Goal: Task Accomplishment & Management: Use online tool/utility

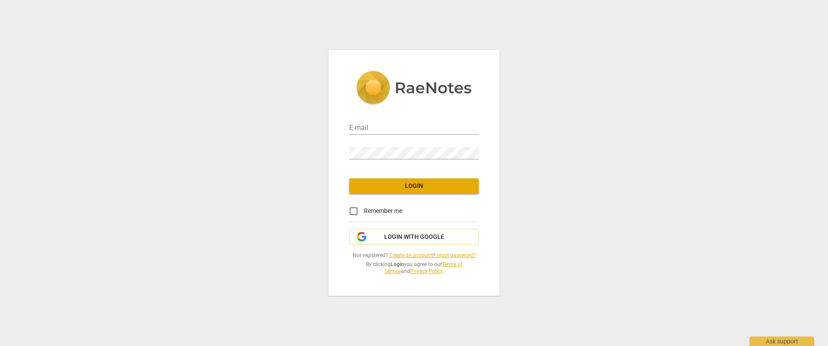
type input "sb764@cornell.edu"
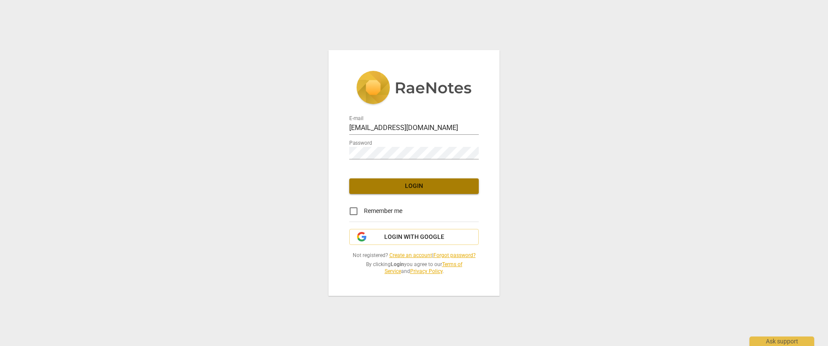
click at [429, 186] on span "Login" at bounding box center [414, 186] width 116 height 9
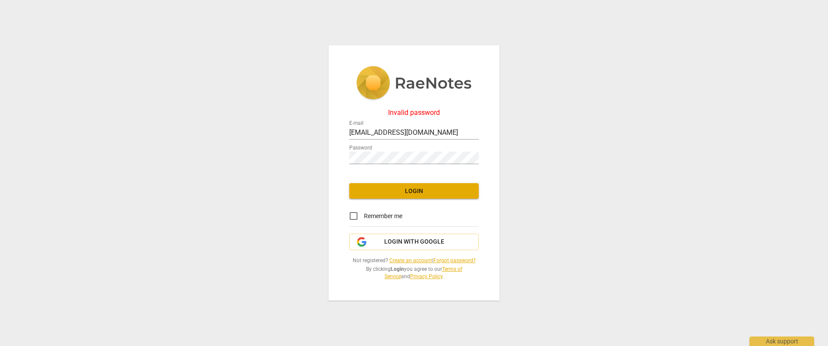
click at [378, 165] on div "Password" at bounding box center [414, 153] width 130 height 25
click at [386, 245] on span "Login with Google" at bounding box center [414, 242] width 60 height 9
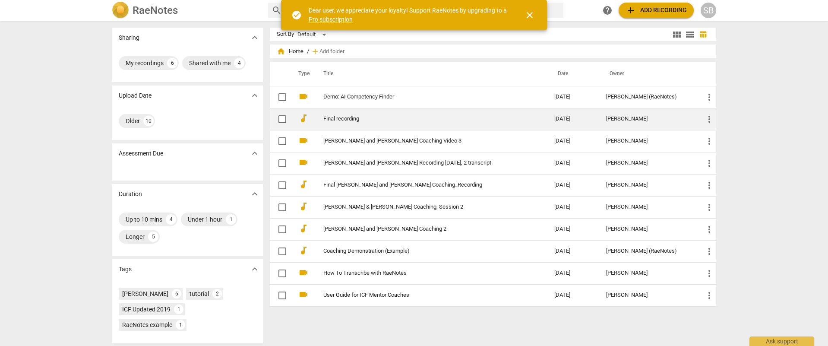
click at [333, 123] on td "Final recording" at bounding box center [430, 119] width 235 height 22
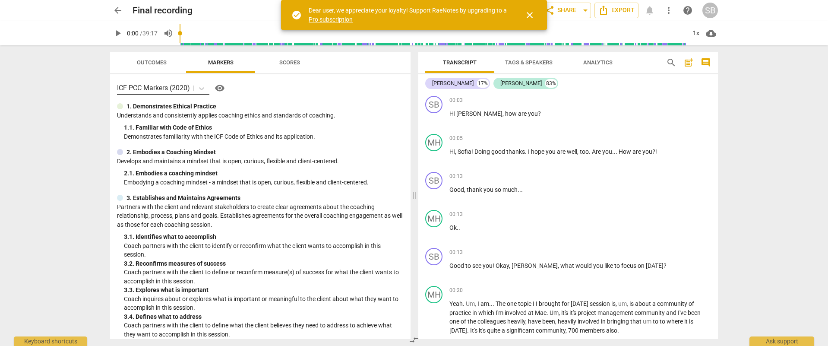
click at [173, 87] on p "ICF PCC Markers (2020)" at bounding box center [153, 88] width 73 height 10
click at [290, 86] on div "ICF PCC Markers (2020) visibility" at bounding box center [260, 88] width 287 height 14
click at [289, 64] on span "Scores" at bounding box center [289, 62] width 21 height 6
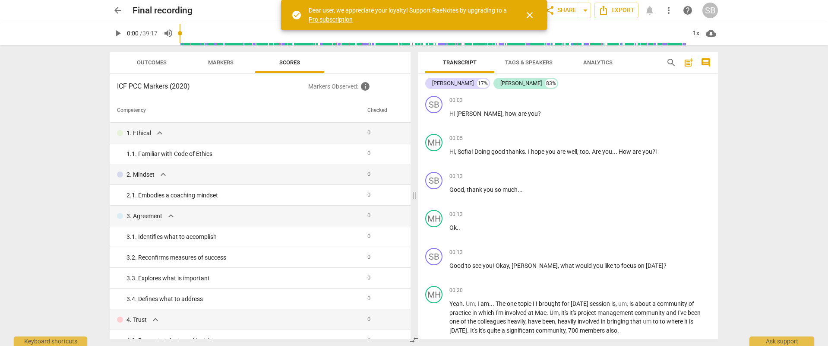
click at [157, 61] on span "Outcomes" at bounding box center [152, 62] width 30 height 6
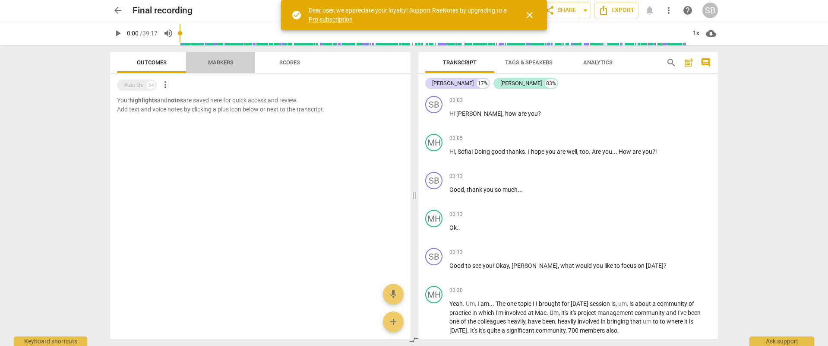
click at [219, 62] on span "Markers" at bounding box center [220, 62] width 25 height 6
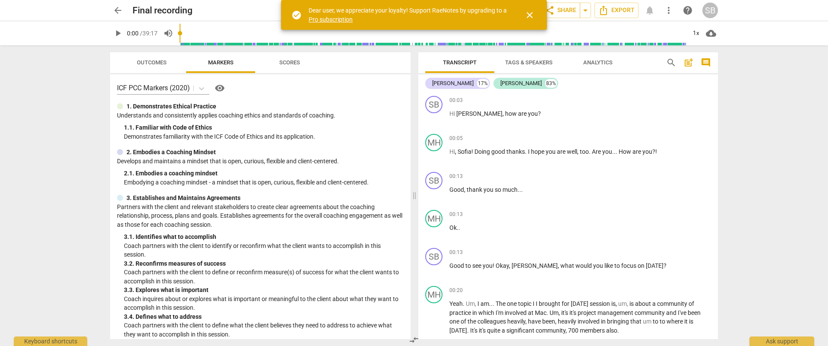
click at [117, 38] on span "play_arrow" at bounding box center [118, 33] width 10 height 10
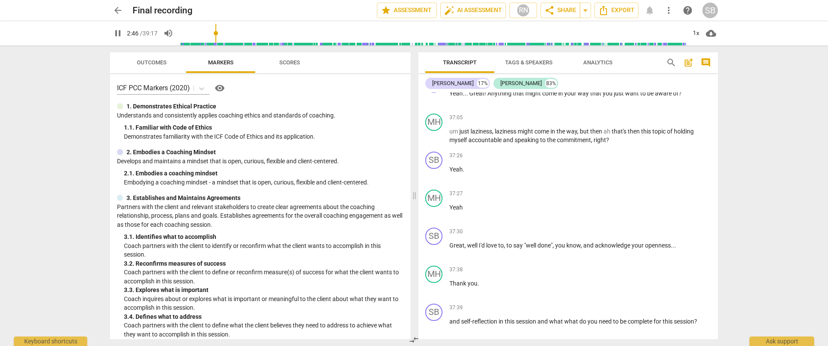
scroll to position [7131, 0]
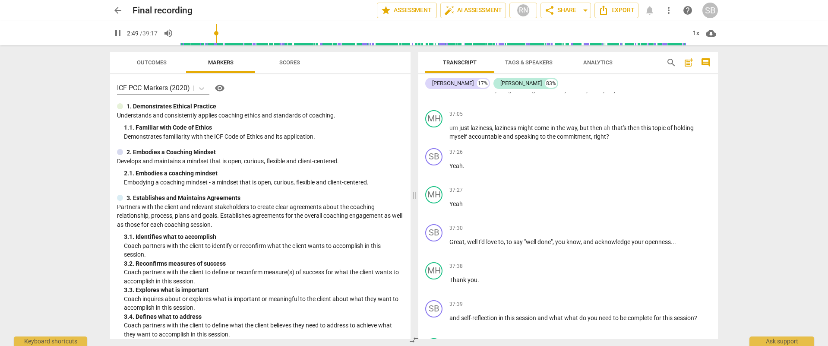
click at [711, 35] on span "cloud_download" at bounding box center [711, 33] width 10 height 10
click at [733, 35] on li "Download audio" at bounding box center [736, 33] width 64 height 21
click at [564, 10] on span "share Share" at bounding box center [561, 10] width 32 height 10
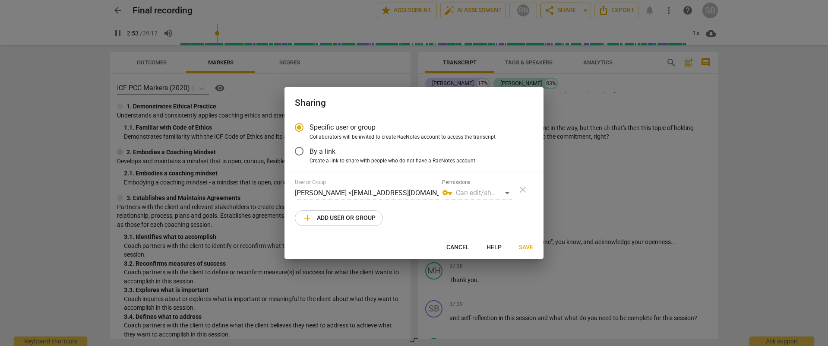
type input "174"
radio input "false"
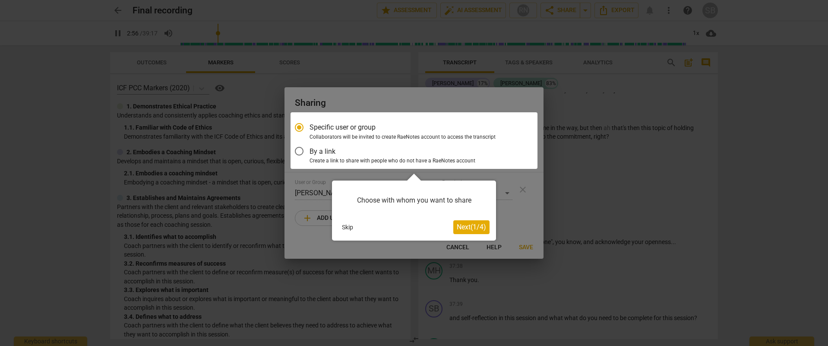
scroll to position [849, 0]
click at [349, 227] on button "Skip" at bounding box center [348, 227] width 18 height 13
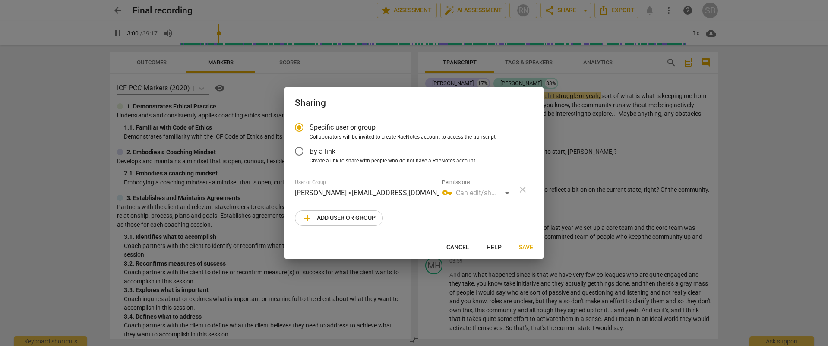
click at [459, 244] on span "Cancel" at bounding box center [458, 247] width 23 height 9
type input "180"
radio input "false"
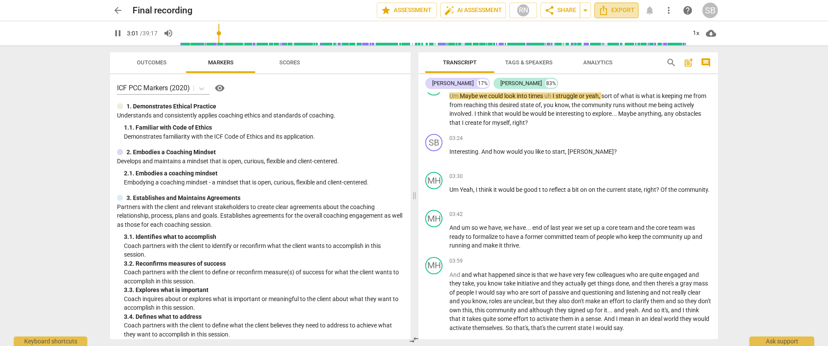
click at [626, 10] on span "Export" at bounding box center [617, 10] width 36 height 10
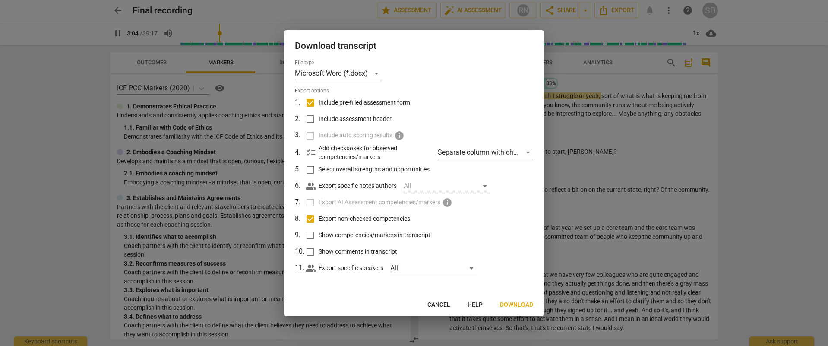
type input "185"
click at [310, 102] on input "Include pre-filled assessment form" at bounding box center [310, 103] width 16 height 16
checkbox input "false"
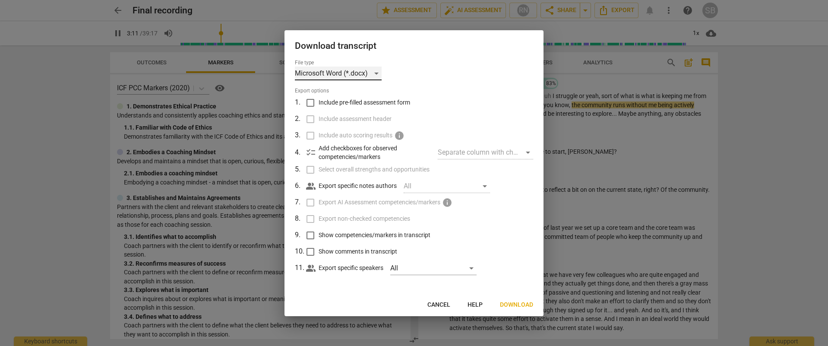
click at [336, 77] on div "Microsoft Word (*.docx)" at bounding box center [338, 74] width 87 height 14
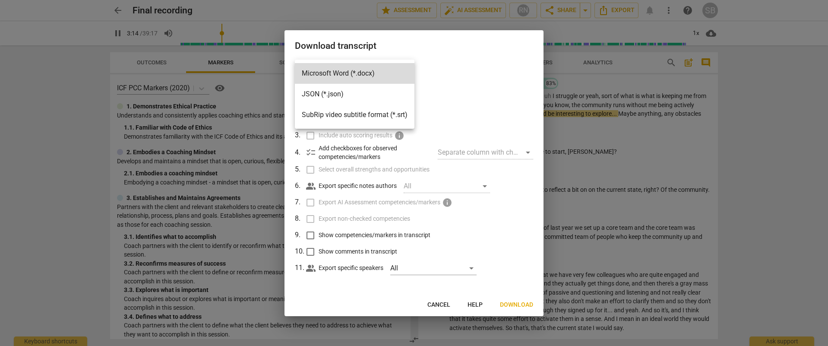
click at [336, 77] on li "Microsoft Word (*.docx)" at bounding box center [355, 73] width 120 height 21
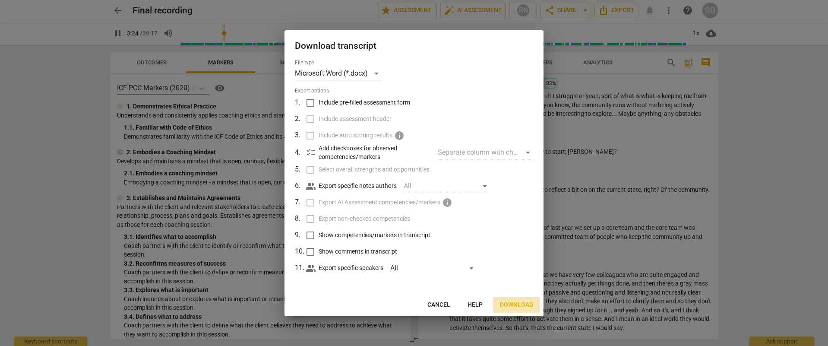
click at [527, 308] on span "Download" at bounding box center [516, 305] width 33 height 9
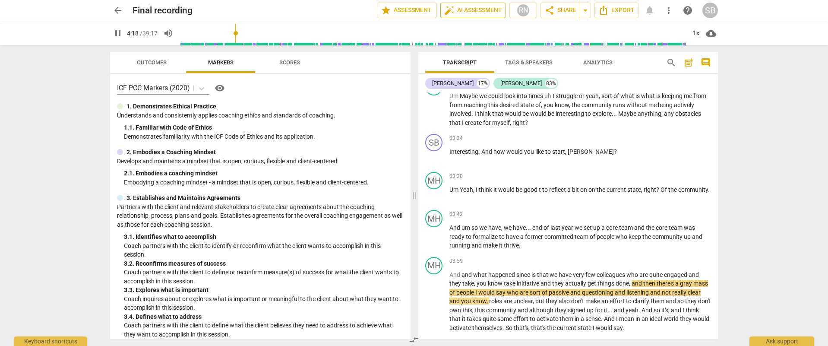
click at [485, 7] on span "auto_fix_high AI Assessment" at bounding box center [473, 10] width 58 height 10
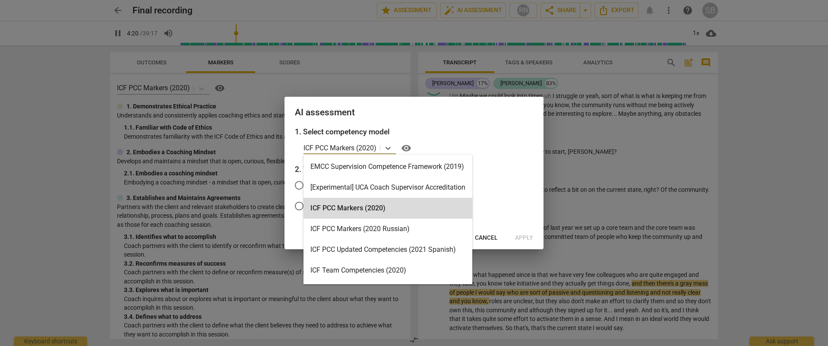
click at [371, 148] on p "ICF PCC Markers (2020)" at bounding box center [340, 148] width 73 height 10
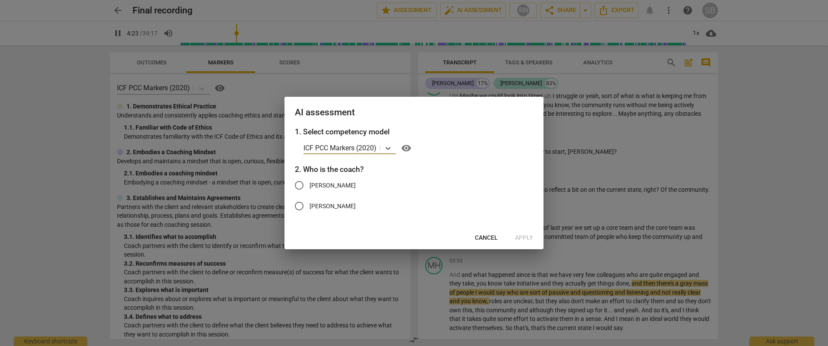
type input "264"
click at [322, 186] on span "[PERSON_NAME]" at bounding box center [333, 185] width 46 height 9
click at [310, 186] on input "[PERSON_NAME]" at bounding box center [299, 185] width 21 height 21
radio input "true"
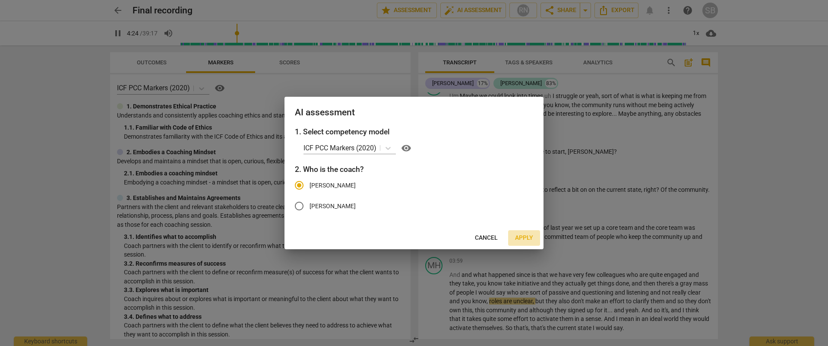
click at [527, 241] on span "Apply" at bounding box center [524, 238] width 18 height 9
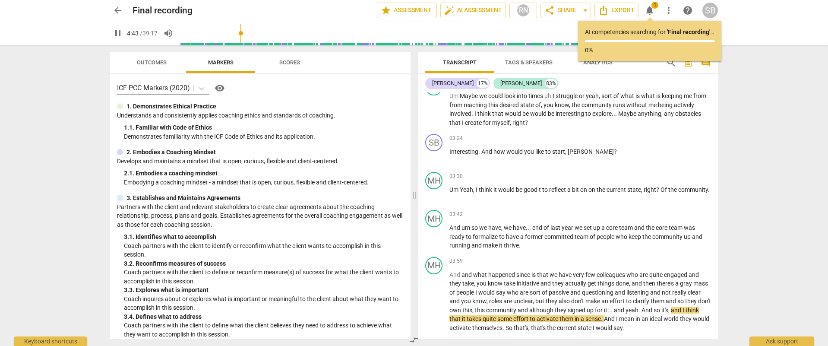
type input "283"
click at [121, 10] on span "arrow_back" at bounding box center [118, 10] width 10 height 10
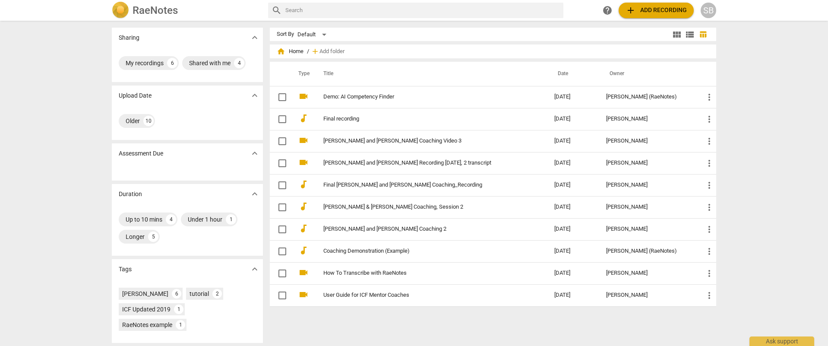
click at [669, 8] on span "add Add recording" at bounding box center [656, 10] width 61 height 10
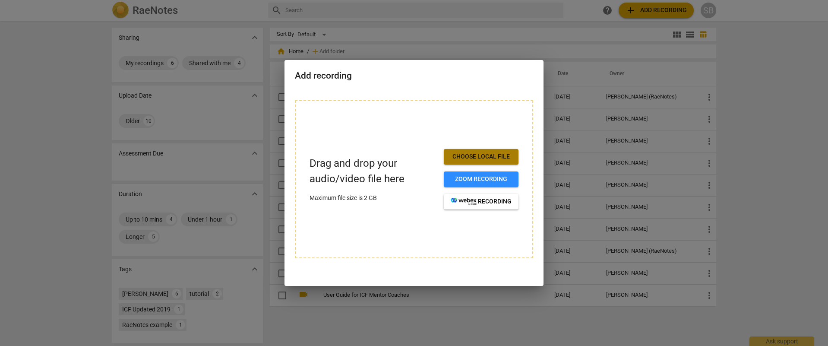
click at [473, 155] on span "Choose local file" at bounding box center [481, 156] width 61 height 9
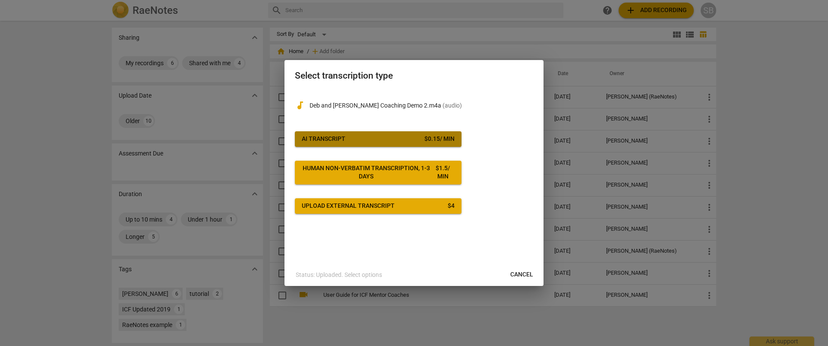
click at [354, 135] on span "AI Transcript $ 0.15 / min" at bounding box center [378, 139] width 153 height 9
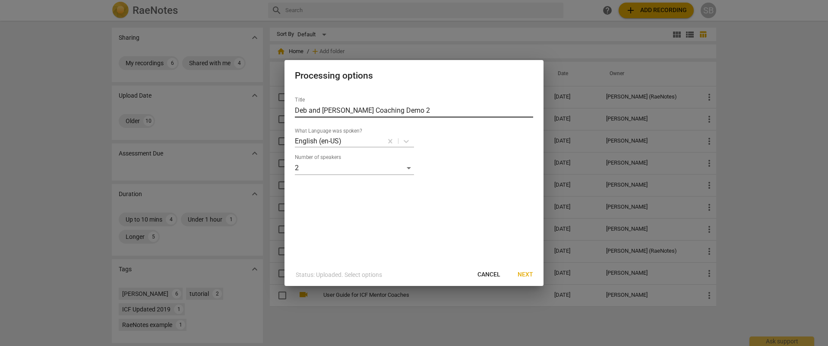
click at [406, 112] on input "Deb and [PERSON_NAME] Coaching Demo 2" at bounding box center [414, 111] width 238 height 14
type input "Deb and Sofia Coaching Demo"
click at [530, 274] on span "Next" at bounding box center [526, 274] width 16 height 9
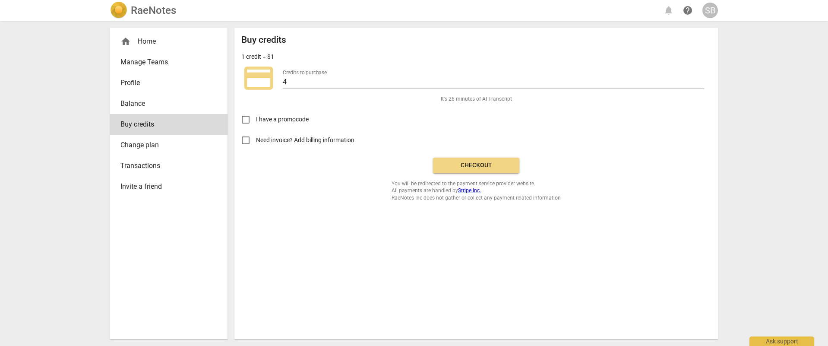
click at [482, 168] on span "Checkout" at bounding box center [476, 165] width 73 height 9
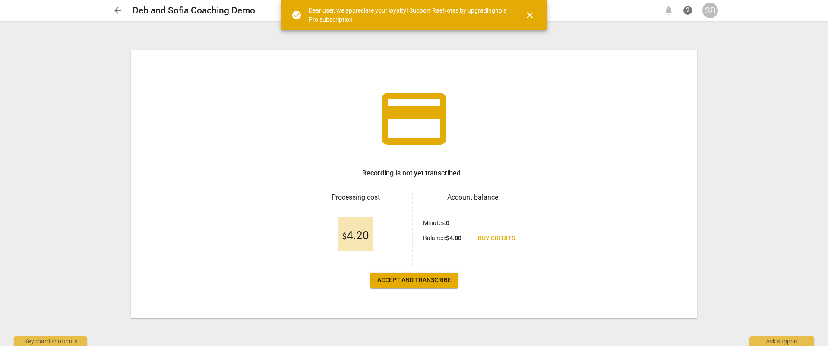
click at [416, 282] on span "Accept and transcribe" at bounding box center [414, 280] width 74 height 9
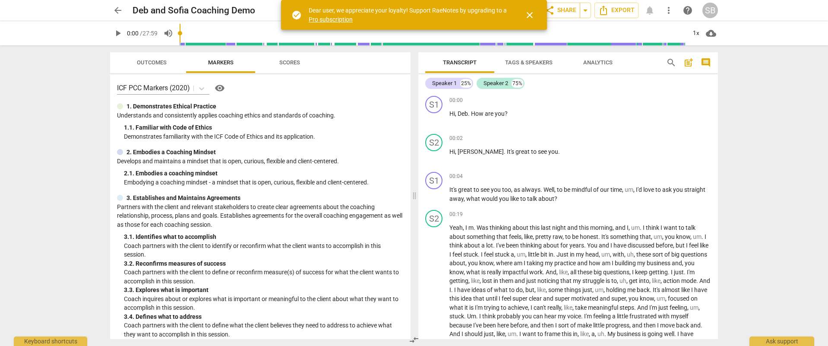
click at [532, 13] on span "close" at bounding box center [530, 15] width 10 height 10
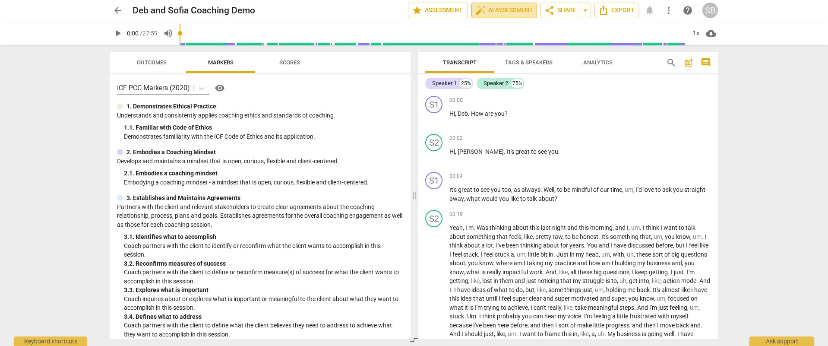
click at [489, 12] on span "auto_fix_high AI Assessment" at bounding box center [505, 10] width 58 height 10
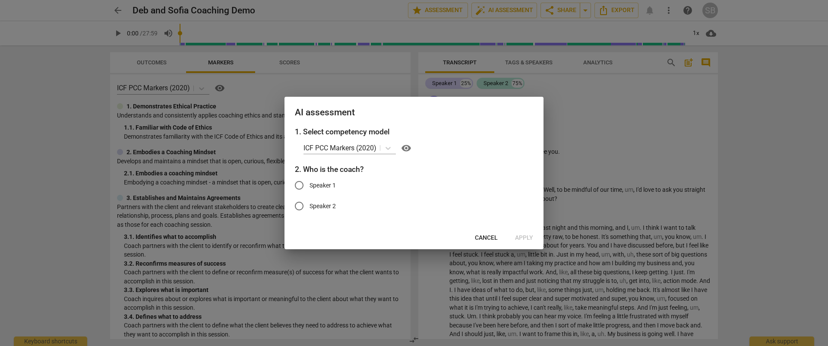
click at [333, 183] on span "Speaker 1" at bounding box center [323, 185] width 26 height 9
click at [310, 183] on input "Speaker 1" at bounding box center [299, 185] width 21 height 21
radio input "true"
click at [333, 183] on span "Speaker 1" at bounding box center [323, 185] width 26 height 9
click at [310, 183] on input "Speaker 1" at bounding box center [299, 185] width 21 height 21
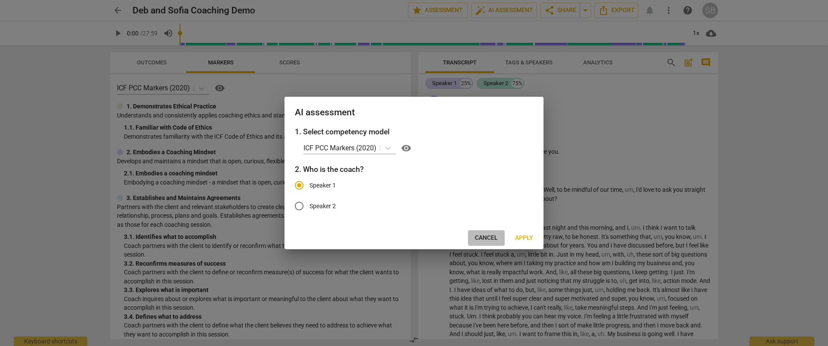
click at [476, 235] on span "Cancel" at bounding box center [486, 238] width 23 height 9
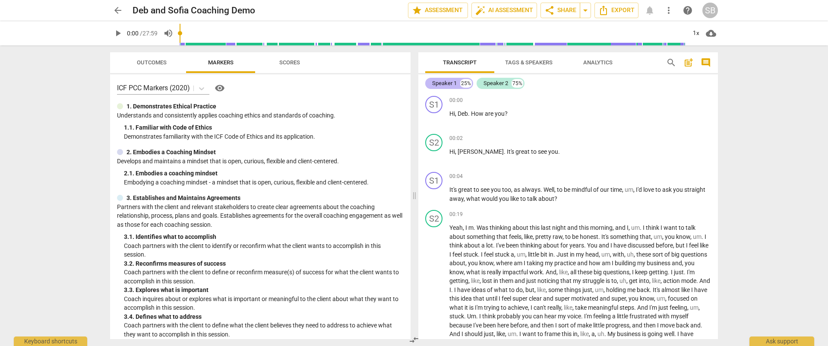
click at [452, 84] on div "Speaker 1" at bounding box center [444, 83] width 25 height 9
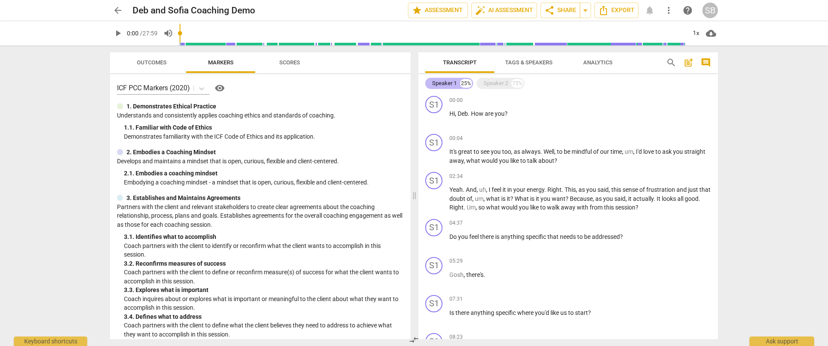
click at [451, 84] on div "Speaker 1" at bounding box center [444, 83] width 25 height 9
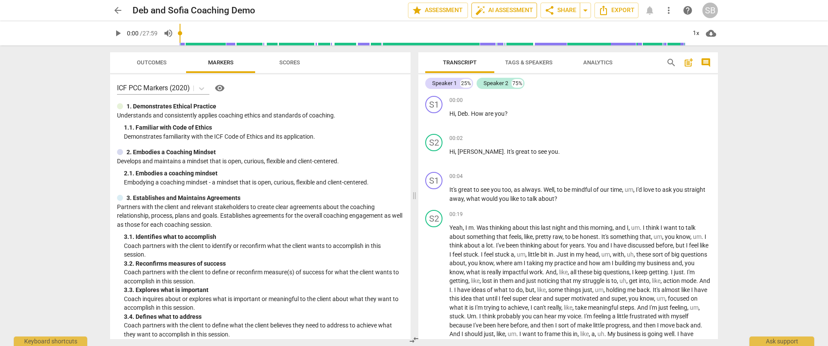
click at [503, 15] on span "auto_fix_high AI Assessment" at bounding box center [505, 10] width 58 height 10
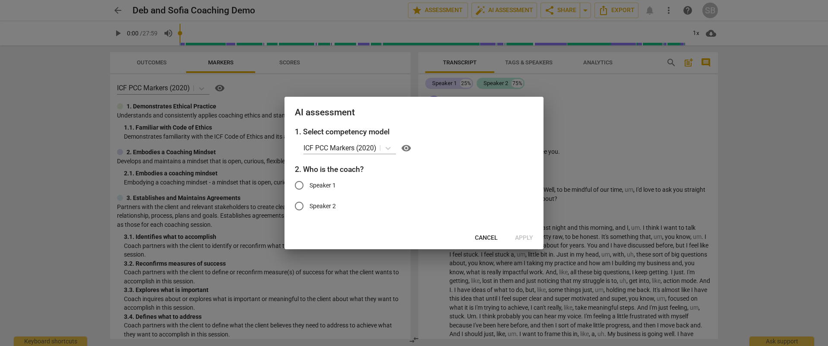
click at [318, 187] on span "Speaker 1" at bounding box center [323, 185] width 26 height 9
click at [310, 187] on input "Speaker 1" at bounding box center [299, 185] width 21 height 21
radio input "true"
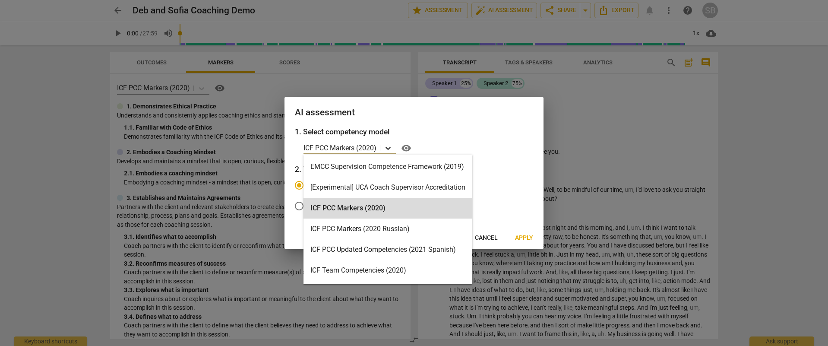
click at [387, 149] on icon at bounding box center [388, 148] width 9 height 9
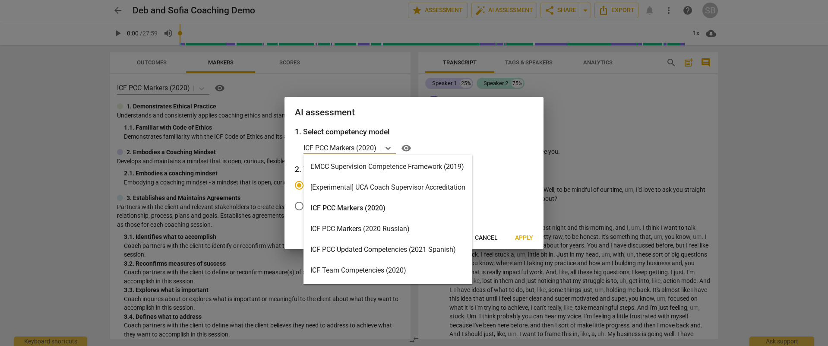
click at [388, 207] on div "ICF PCC Markers (2020)" at bounding box center [388, 208] width 169 height 21
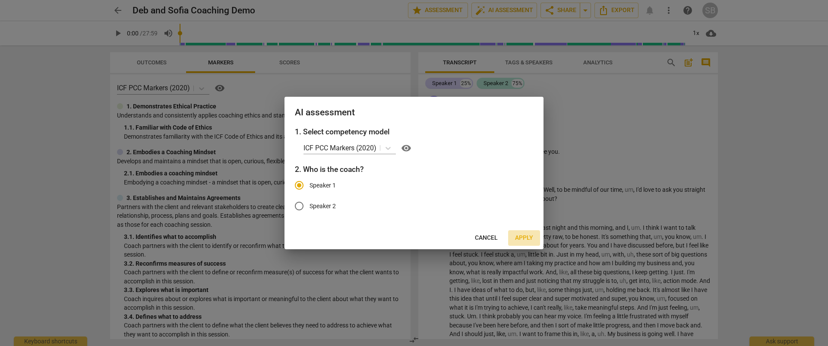
click at [524, 234] on span "Apply" at bounding box center [524, 238] width 18 height 9
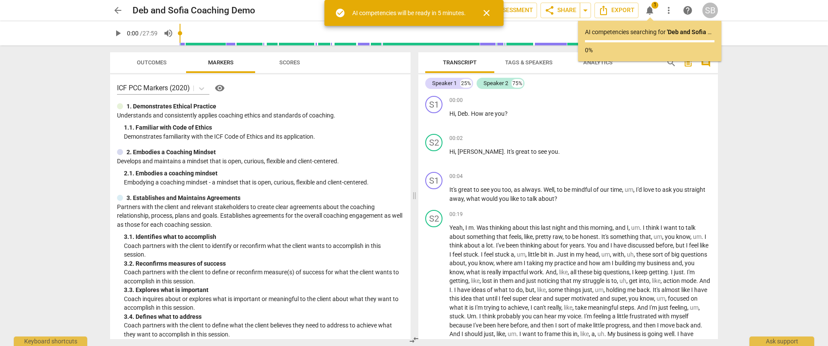
click at [653, 12] on span "notifications" at bounding box center [650, 10] width 10 height 10
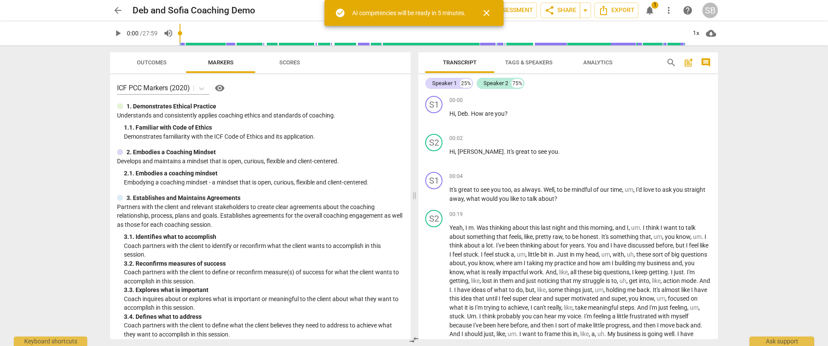
click at [653, 12] on span "notifications" at bounding box center [650, 10] width 10 height 10
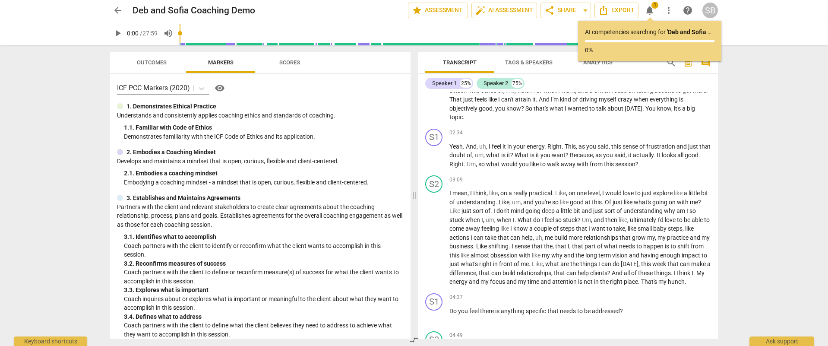
scroll to position [279, 0]
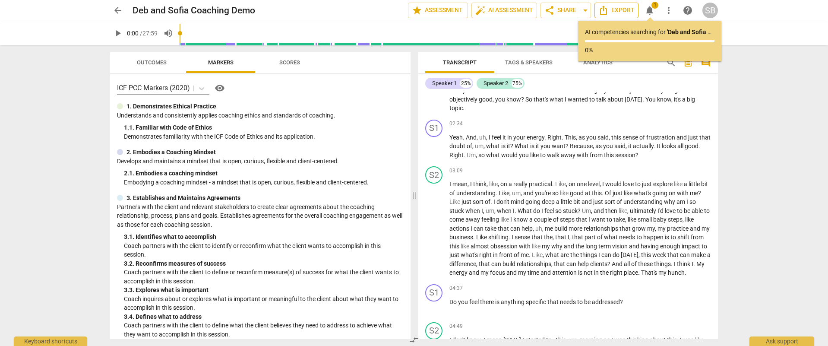
click at [604, 10] on icon "Export" at bounding box center [603, 11] width 7 height 10
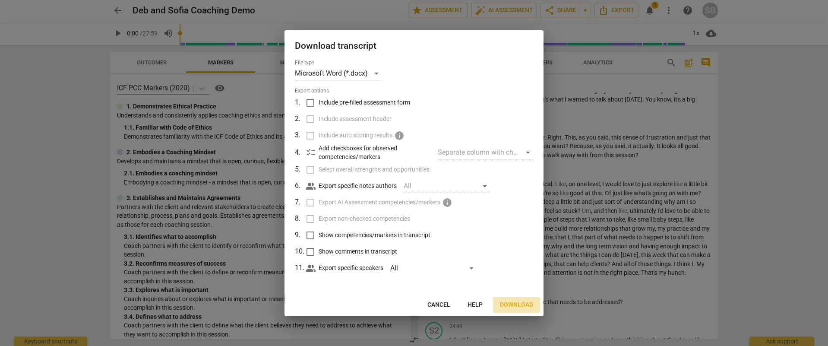
click at [514, 308] on span "Download" at bounding box center [516, 305] width 33 height 9
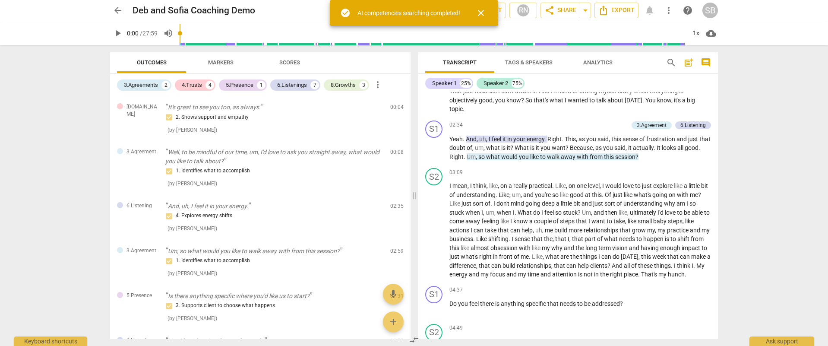
scroll to position [280, 0]
